Goal: Task Accomplishment & Management: Manage account settings

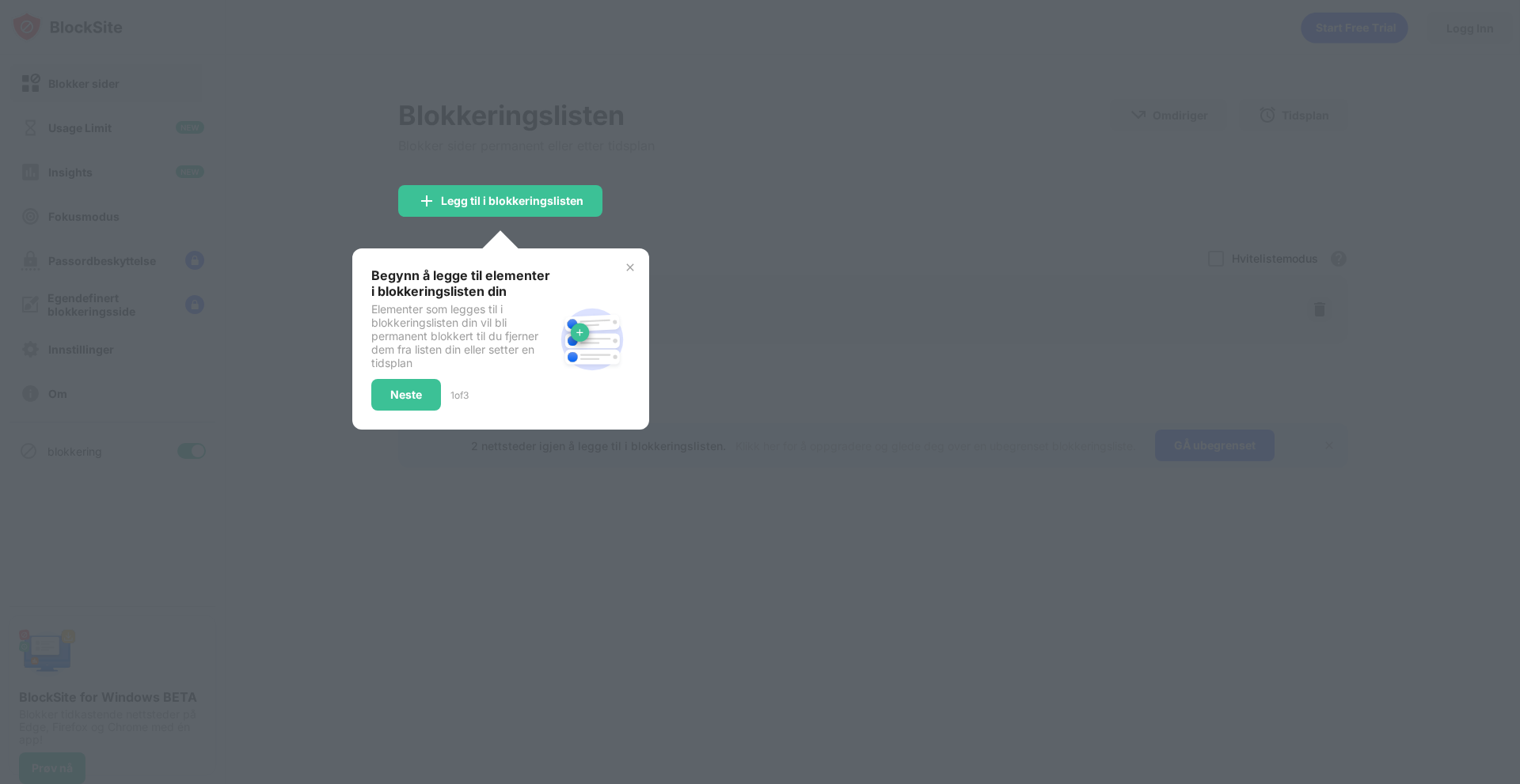
click at [629, 271] on img at bounding box center [630, 268] width 13 height 13
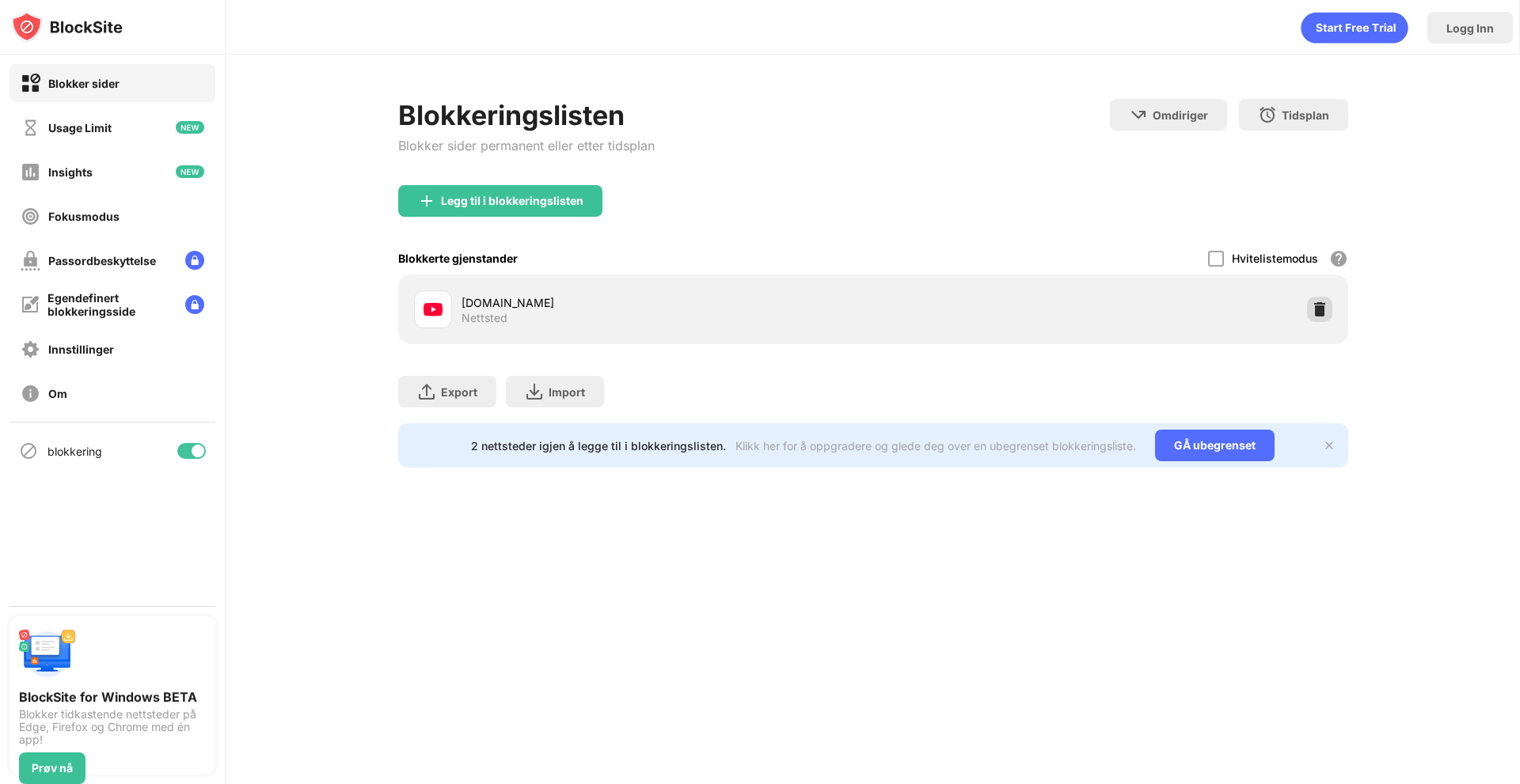
click at [1322, 308] on img at bounding box center [1319, 310] width 16 height 16
